Goal: Task Accomplishment & Management: Manage account settings

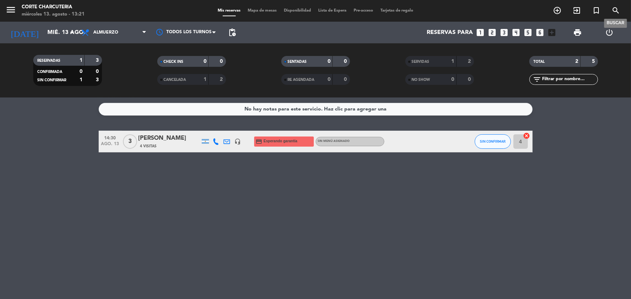
click at [618, 8] on icon "search" at bounding box center [615, 10] width 9 height 9
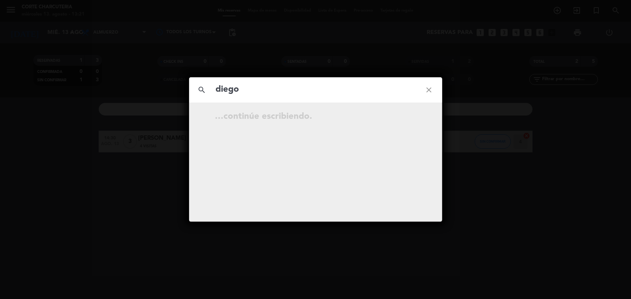
type input "diego"
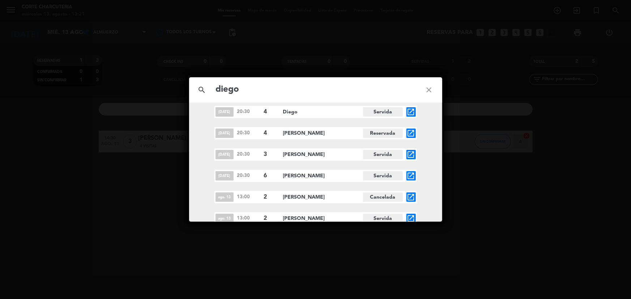
scroll to position [1927, 0]
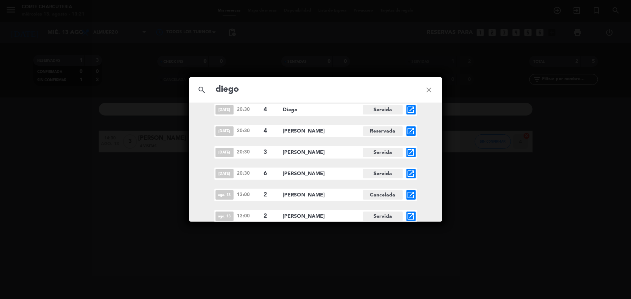
click at [429, 91] on icon "close" at bounding box center [429, 90] width 26 height 26
click at [428, 88] on icon "close" at bounding box center [429, 90] width 26 height 26
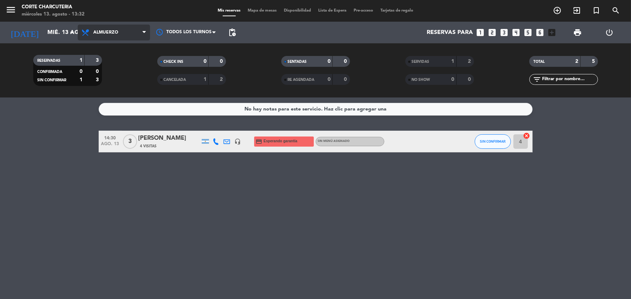
click at [107, 35] on span "Almuerzo" at bounding box center [114, 33] width 72 height 16
click at [105, 80] on div "menu Corte Charcuteria miércoles 13. agosto - 13:32 Mis reservas Mapa de mesas …" at bounding box center [315, 49] width 631 height 98
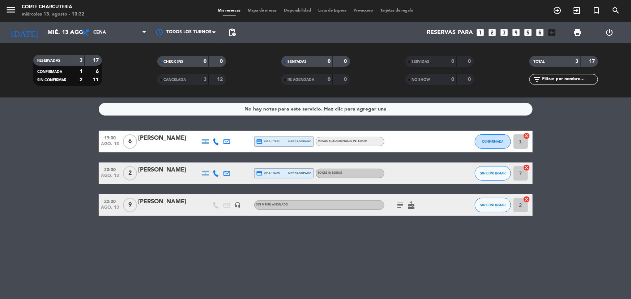
click at [134, 141] on span "6" at bounding box center [130, 141] width 14 height 14
click at [182, 143] on div "[PERSON_NAME]" at bounding box center [168, 138] width 61 height 9
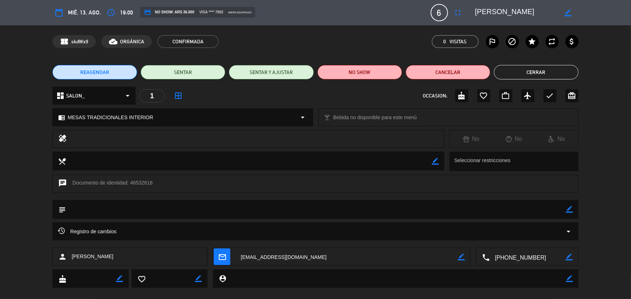
click at [437, 13] on span "6" at bounding box center [438, 12] width 17 height 17
drag, startPoint x: 442, startPoint y: 12, endPoint x: 456, endPoint y: 12, distance: 13.7
click at [444, 12] on span "6" at bounding box center [438, 12] width 17 height 17
drag, startPoint x: 427, startPoint y: 13, endPoint x: 460, endPoint y: 10, distance: 33.3
click at [431, 13] on div "calendar_today mié. 13, ago. access_time 19:00 credit_card NO SHOW: ARS 36.000 …" at bounding box center [314, 12] width 525 height 17
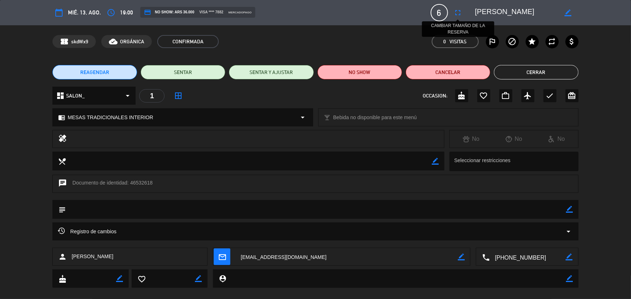
click at [460, 10] on icon "fullscreen" at bounding box center [458, 12] width 9 height 9
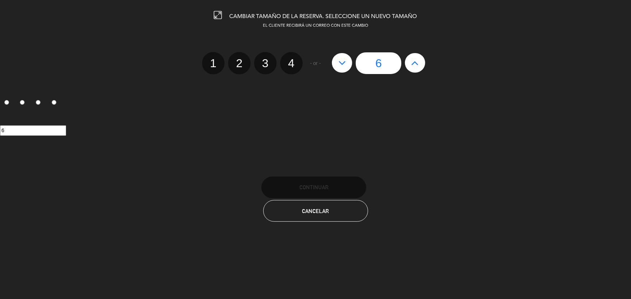
click at [293, 56] on label "4" at bounding box center [291, 63] width 22 height 22
click at [293, 56] on input "4" at bounding box center [290, 57] width 5 height 5
radio input "true"
radio input "false"
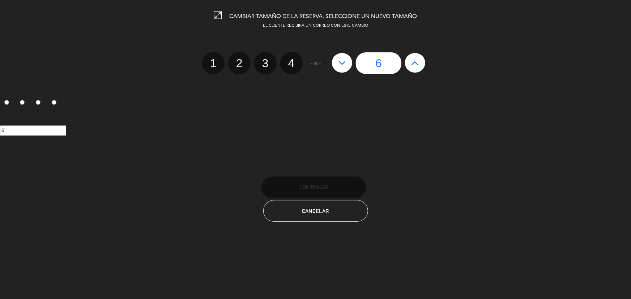
radio input "false"
radio input "true"
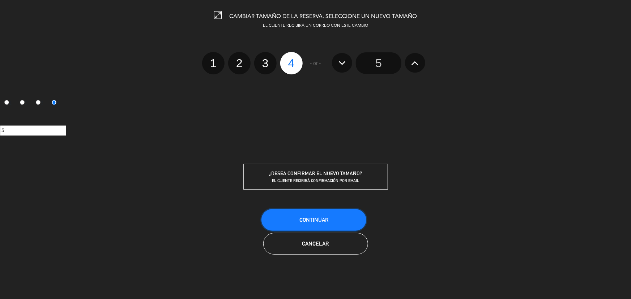
click at [326, 217] on span "Continuar" at bounding box center [313, 220] width 29 height 6
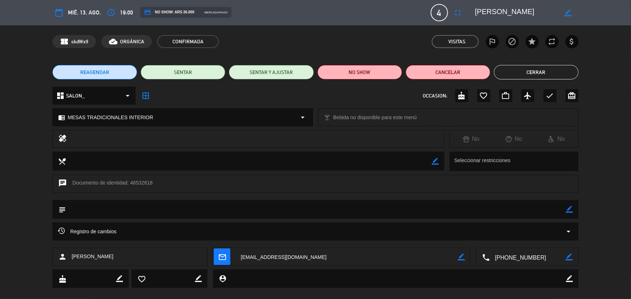
click at [527, 69] on button "Cerrar" at bounding box center [536, 72] width 85 height 14
